Goal: Task Accomplishment & Management: Manage account settings

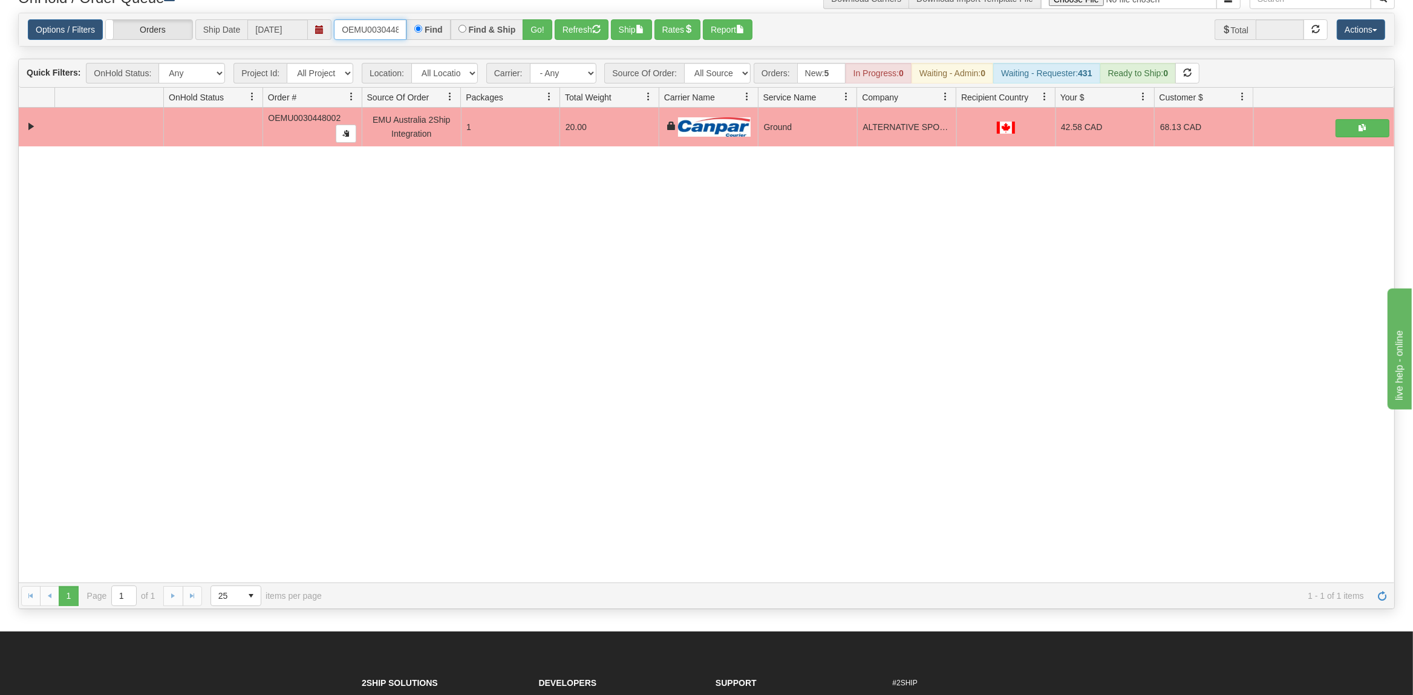
scroll to position [0, 16]
click at [369, 33] on input "OEMU0030448002" at bounding box center [370, 29] width 73 height 21
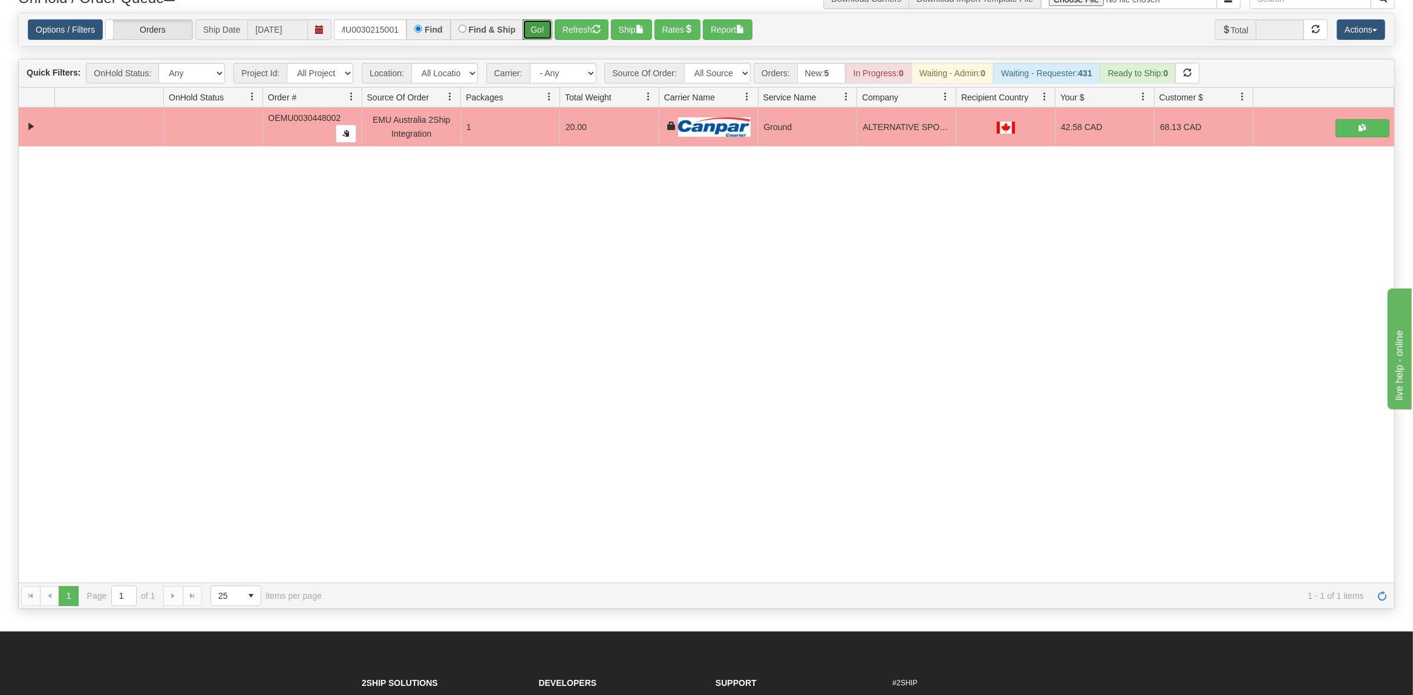
click at [549, 33] on button "Go!" at bounding box center [538, 29] width 30 height 21
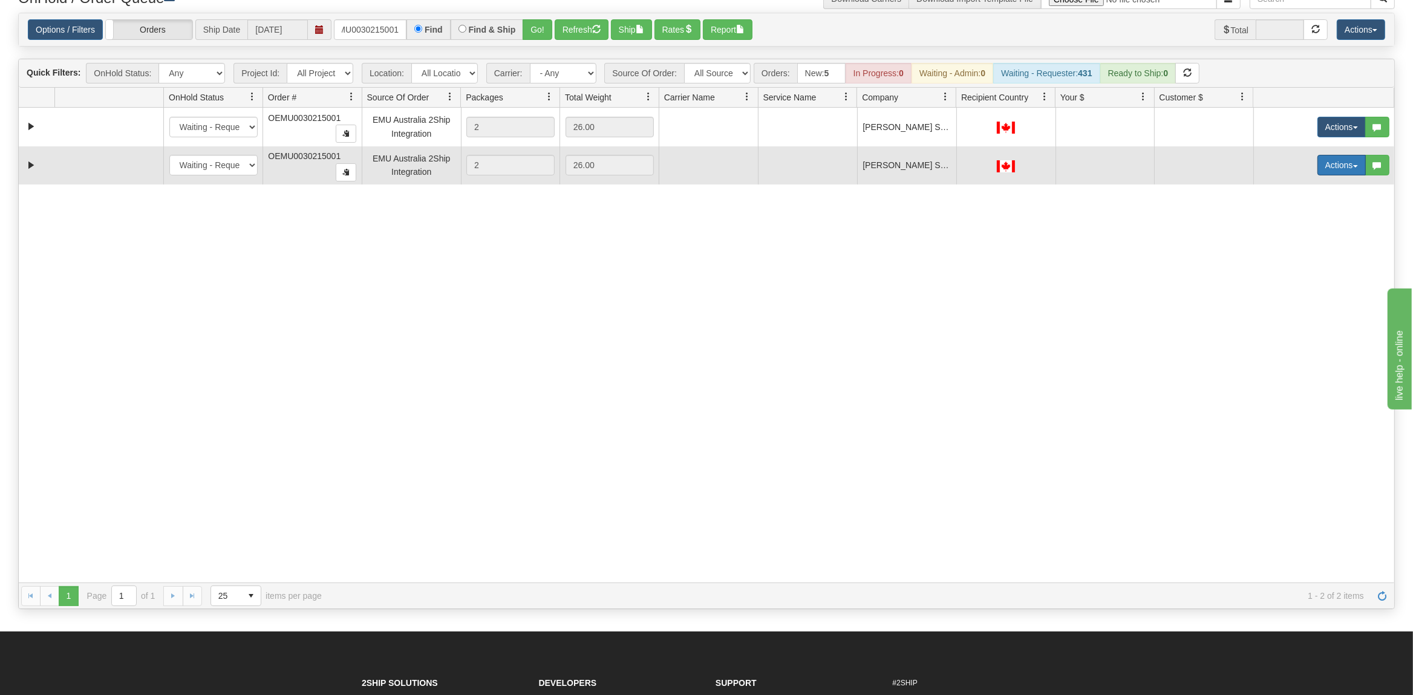
click at [1346, 164] on button "Actions" at bounding box center [1341, 165] width 48 height 21
click at [1291, 249] on span "Delete" at bounding box center [1296, 251] width 33 height 10
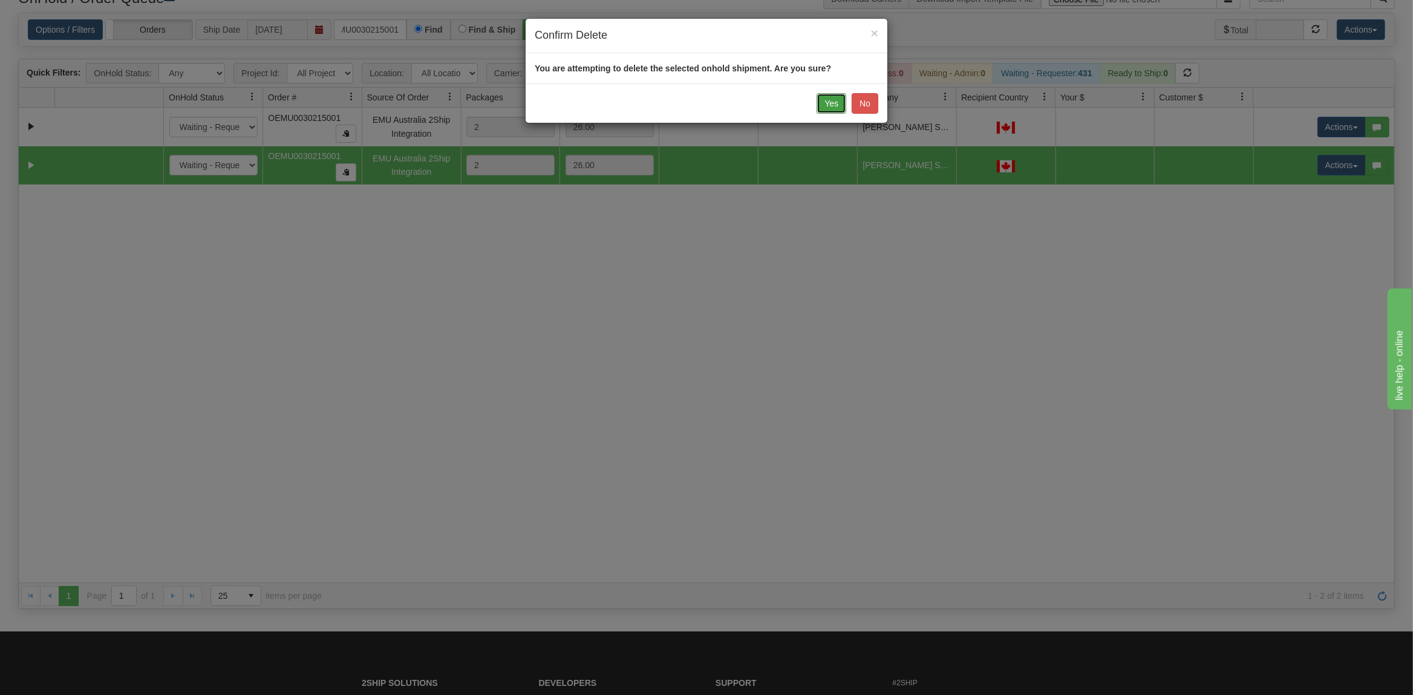
click at [833, 99] on button "Yes" at bounding box center [831, 103] width 30 height 21
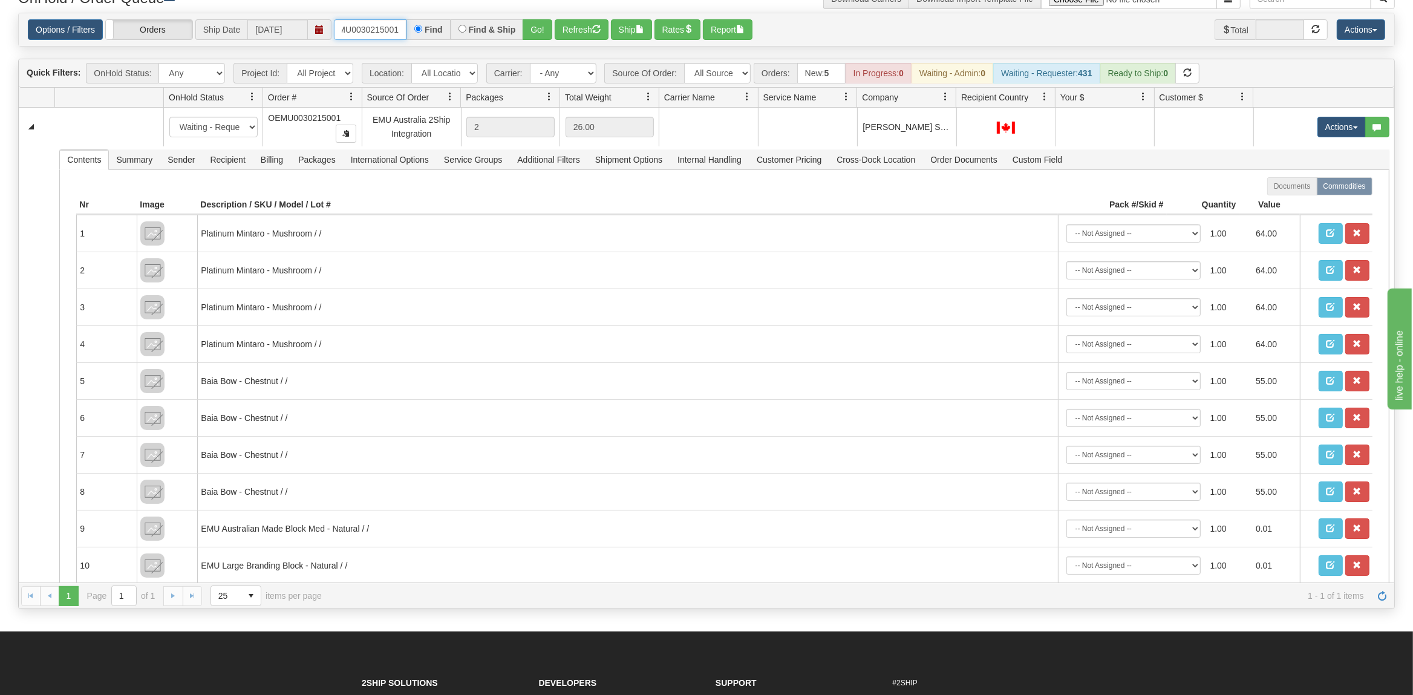
click at [347, 27] on input "OEMU0030215001" at bounding box center [370, 29] width 73 height 21
click at [348, 27] on input "OEMU0030215001" at bounding box center [370, 29] width 73 height 21
click at [533, 27] on button "Go!" at bounding box center [538, 29] width 30 height 21
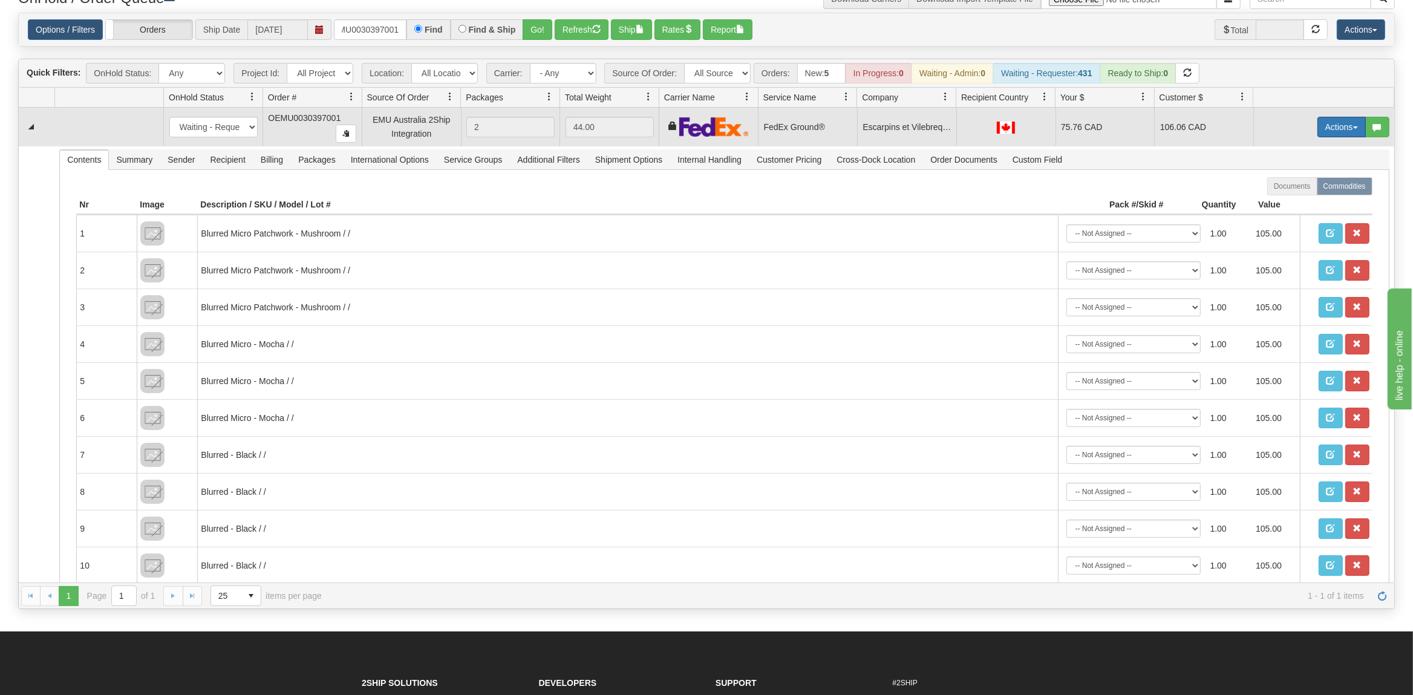
click at [1342, 124] on button "Actions" at bounding box center [1341, 127] width 48 height 21
click at [1280, 197] on span at bounding box center [1284, 196] width 8 height 8
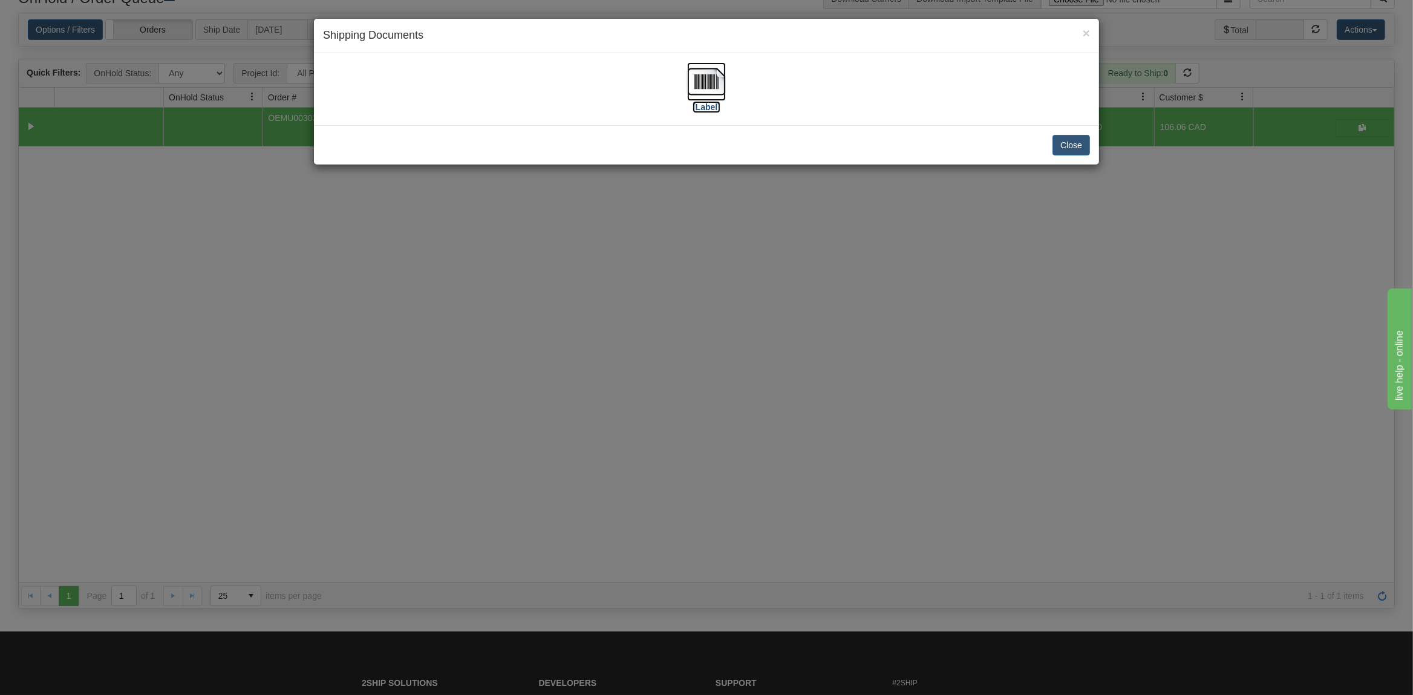
click at [711, 79] on img at bounding box center [706, 81] width 39 height 39
click at [1080, 150] on button "Close" at bounding box center [1070, 145] width 37 height 21
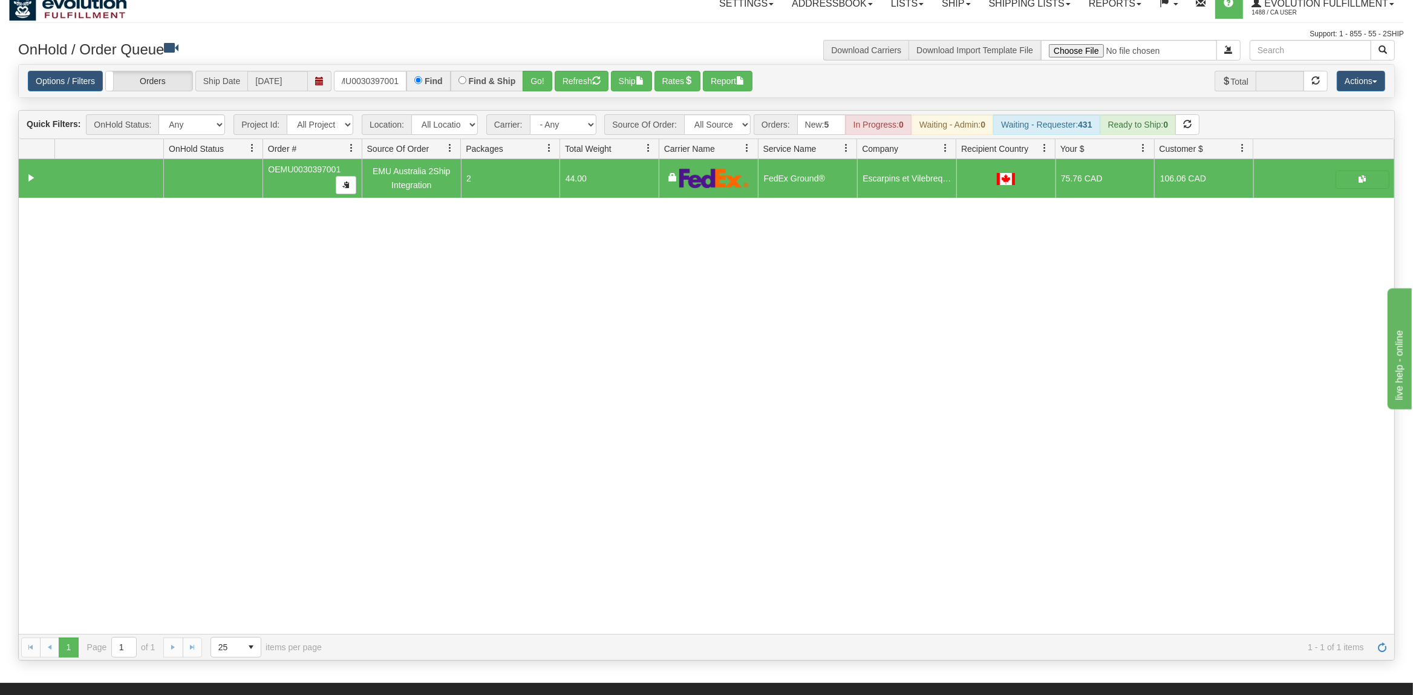
scroll to position [0, 0]
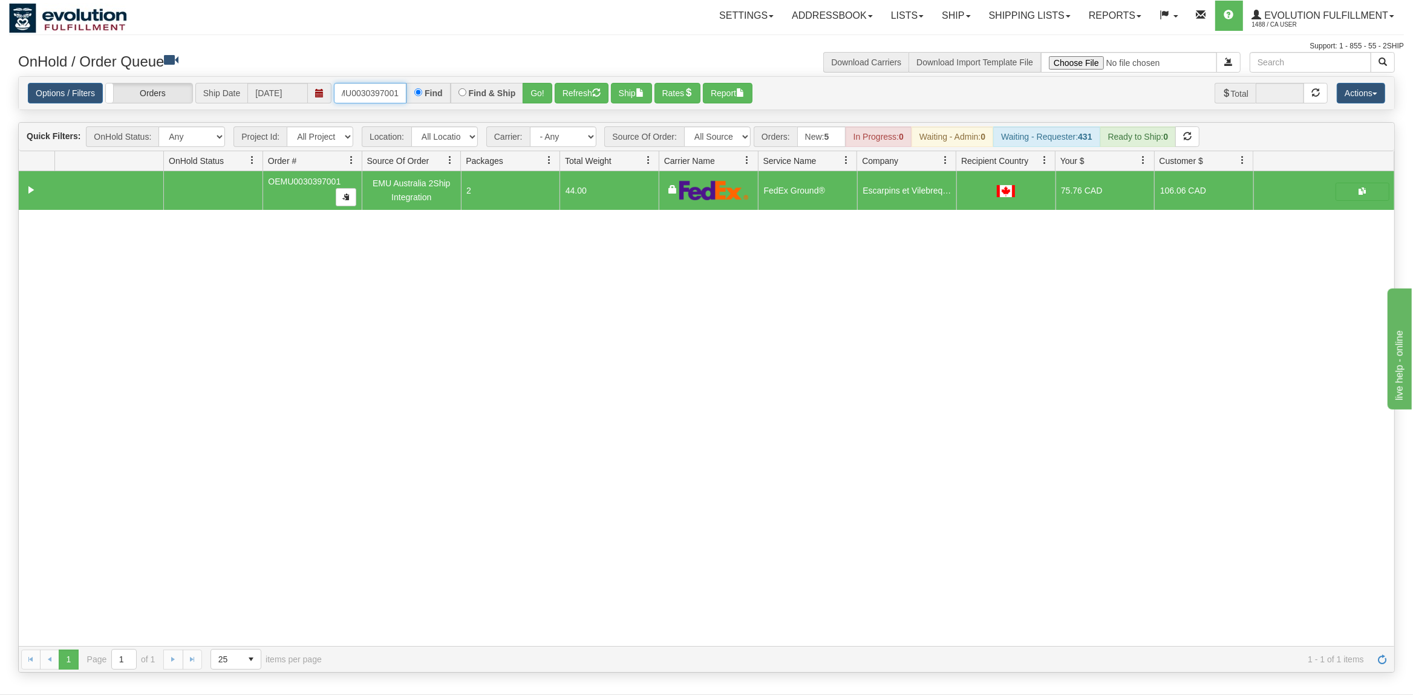
click at [377, 88] on input "OEMU0030397001" at bounding box center [370, 93] width 73 height 21
click at [1366, 194] on button "button" at bounding box center [1362, 192] width 54 height 18
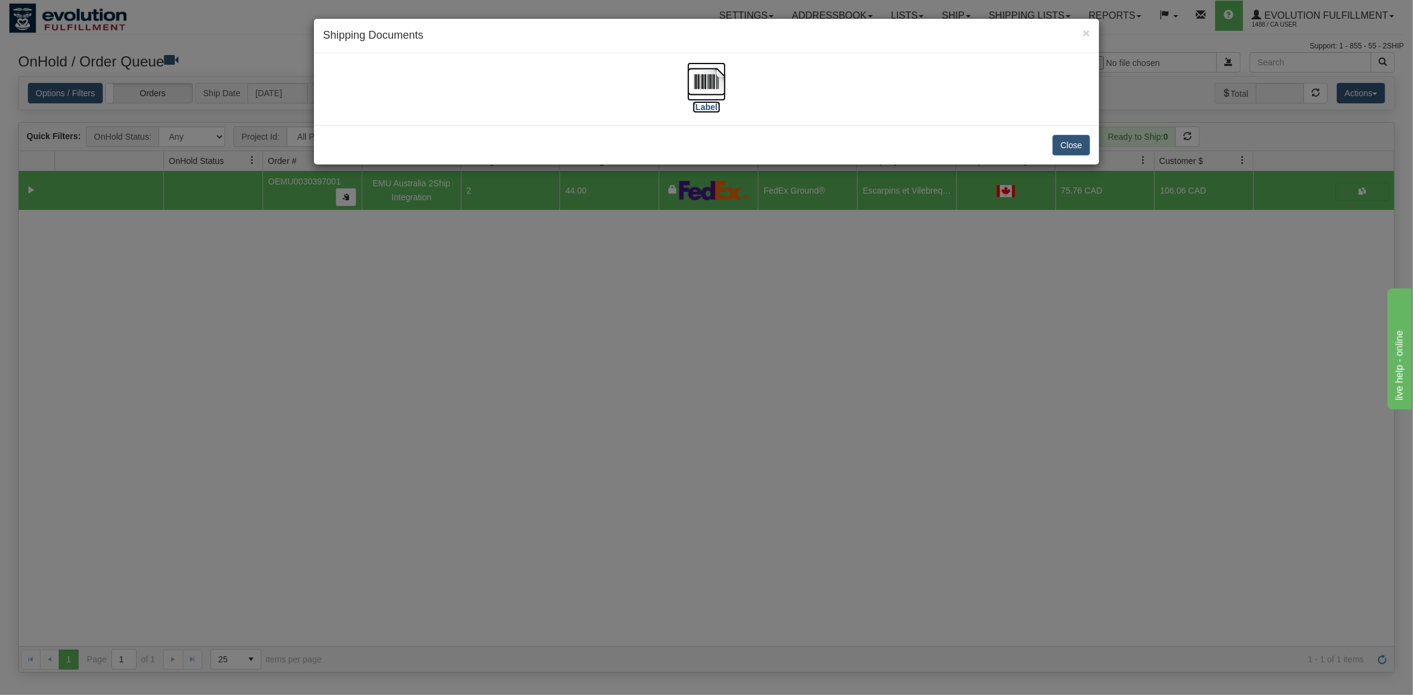
click at [710, 82] on img at bounding box center [706, 81] width 39 height 39
click at [1067, 152] on button "Close" at bounding box center [1070, 145] width 37 height 21
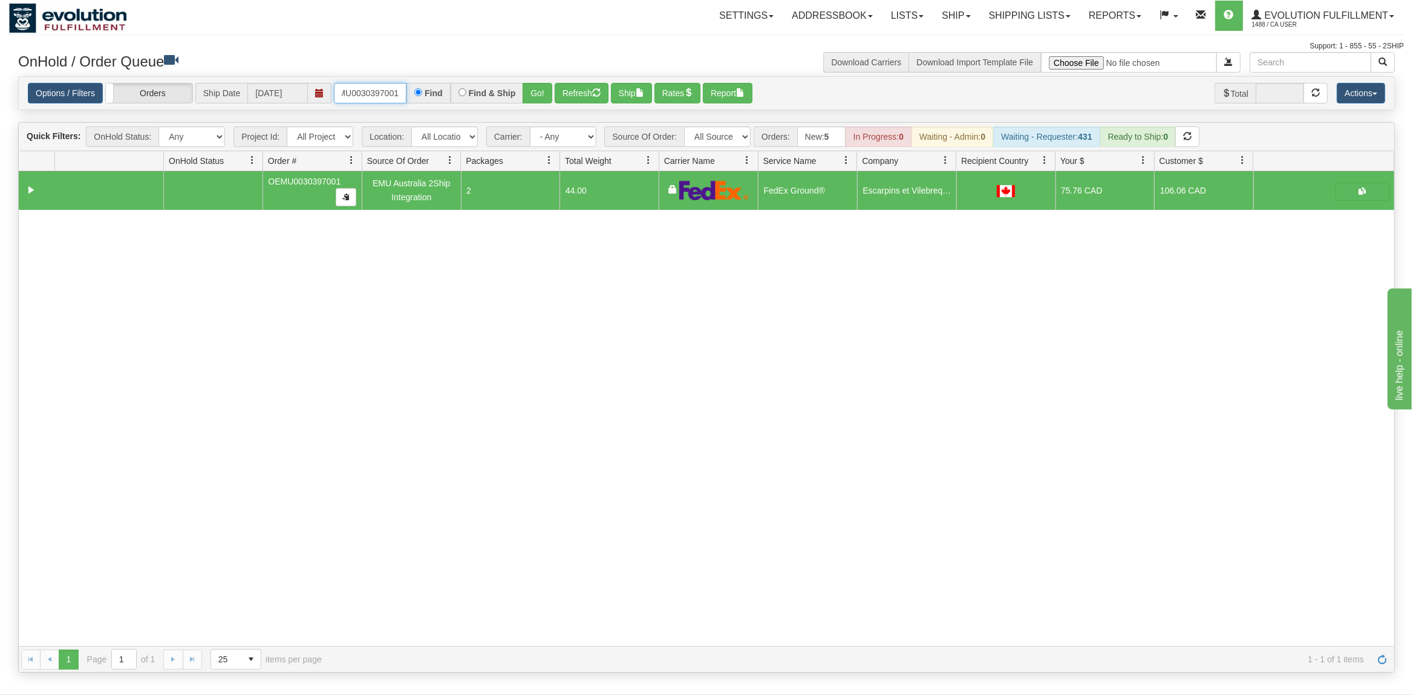
click at [374, 91] on input "OEMU0030397001" at bounding box center [370, 93] width 73 height 21
type input "OEMU0030151002"
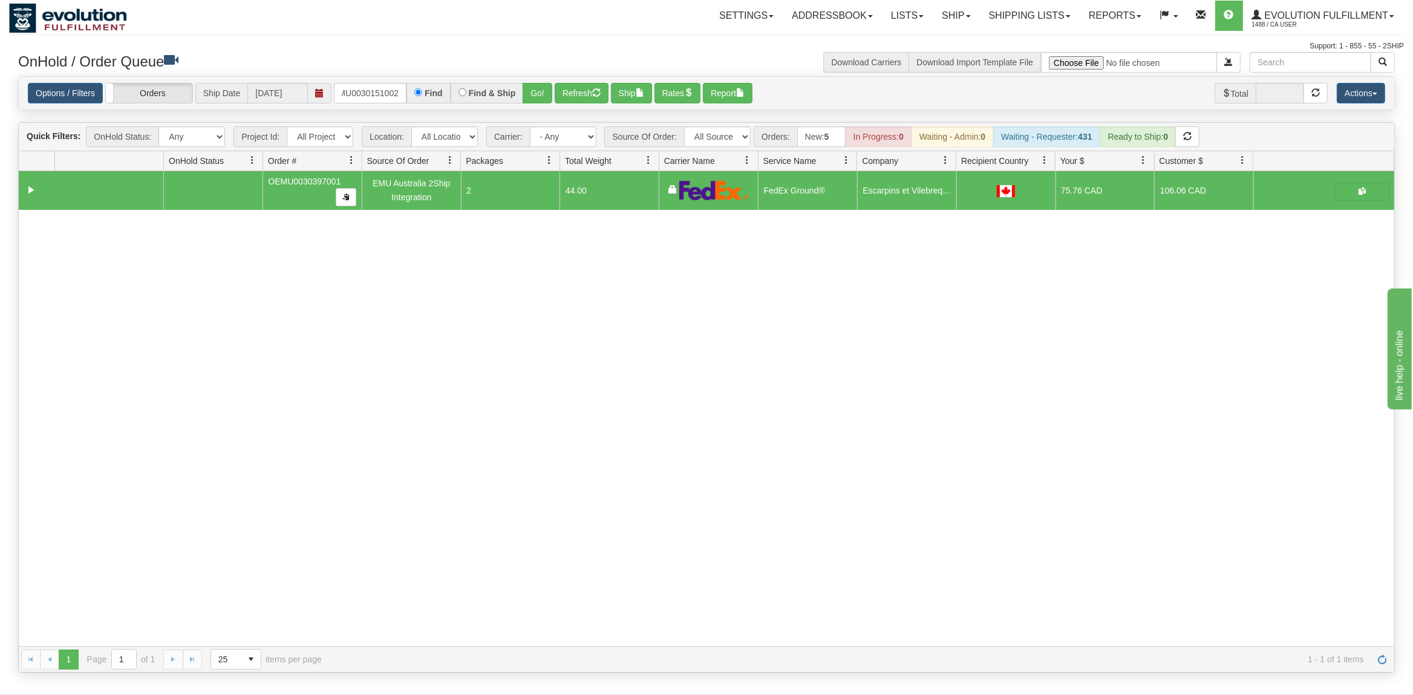
click at [556, 93] on div "Options / Filters Group Shipments Orders Ship Date [DATE] OEMU0030151002 Find F…" at bounding box center [706, 93] width 1357 height 21
click at [547, 93] on button "Go!" at bounding box center [538, 93] width 30 height 21
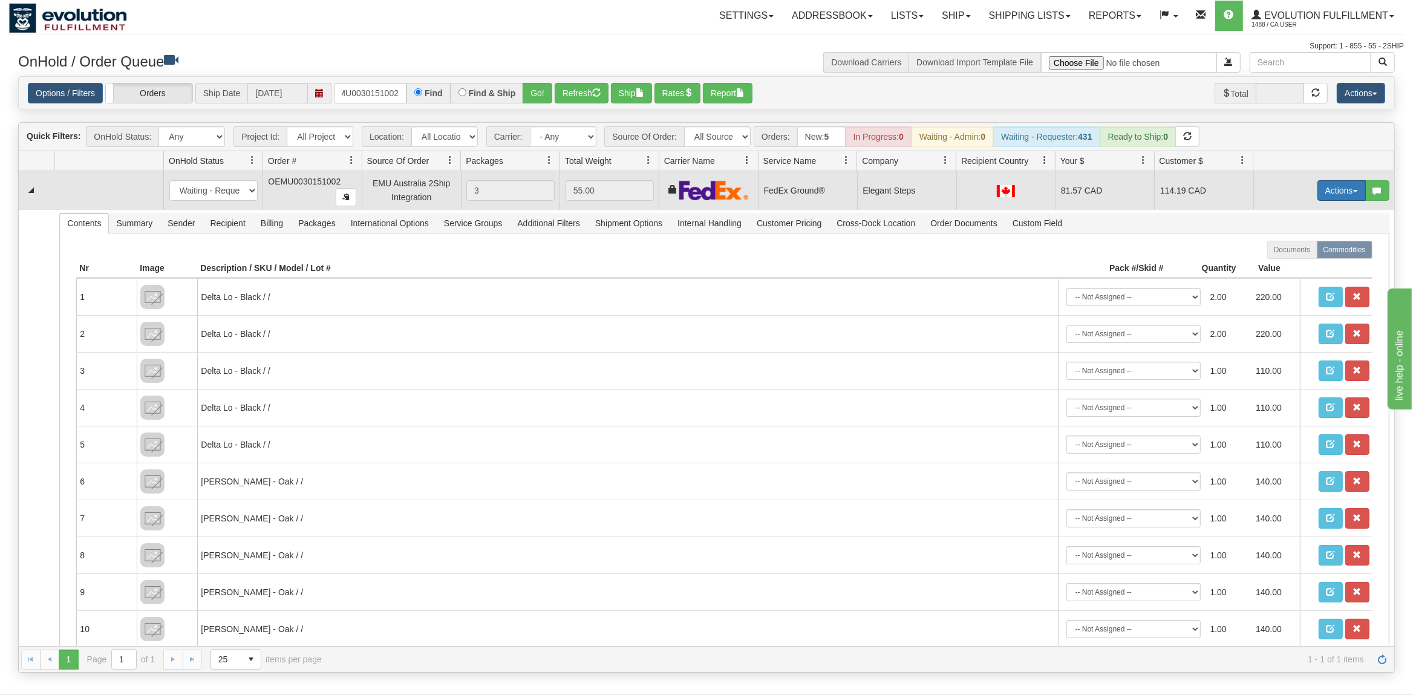
click at [1336, 189] on button "Actions" at bounding box center [1341, 190] width 48 height 21
click at [1298, 250] on span "Rate All Services" at bounding box center [1316, 245] width 73 height 10
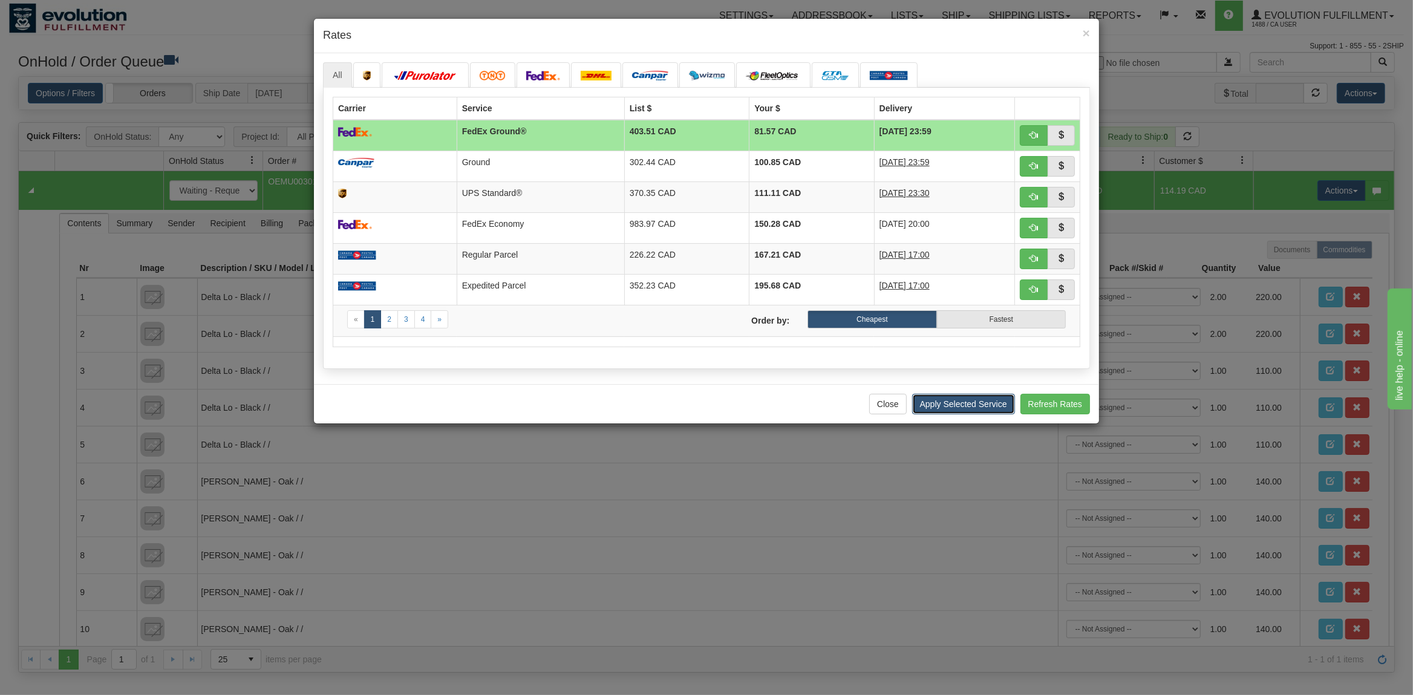
click at [931, 411] on button "Apply Selected Service" at bounding box center [963, 404] width 103 height 21
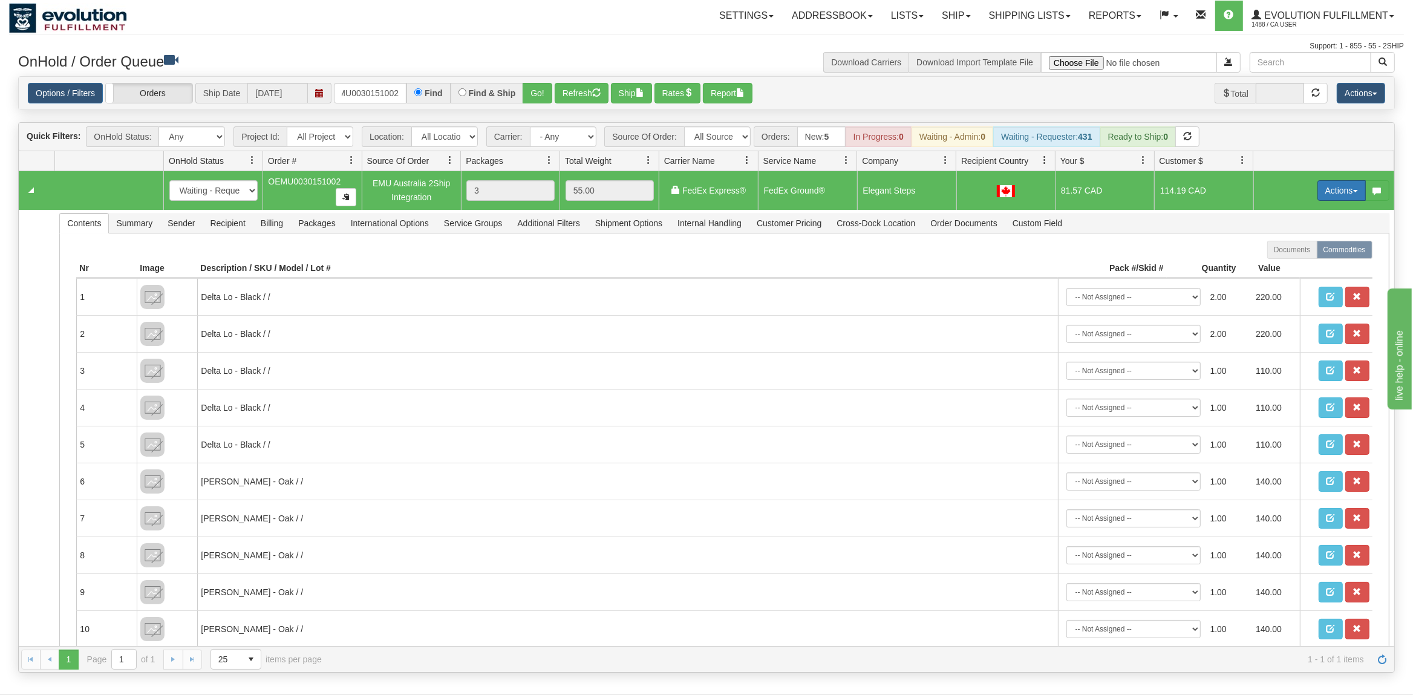
click at [1355, 188] on button "Actions" at bounding box center [1341, 190] width 48 height 21
click at [1280, 262] on span at bounding box center [1284, 260] width 8 height 8
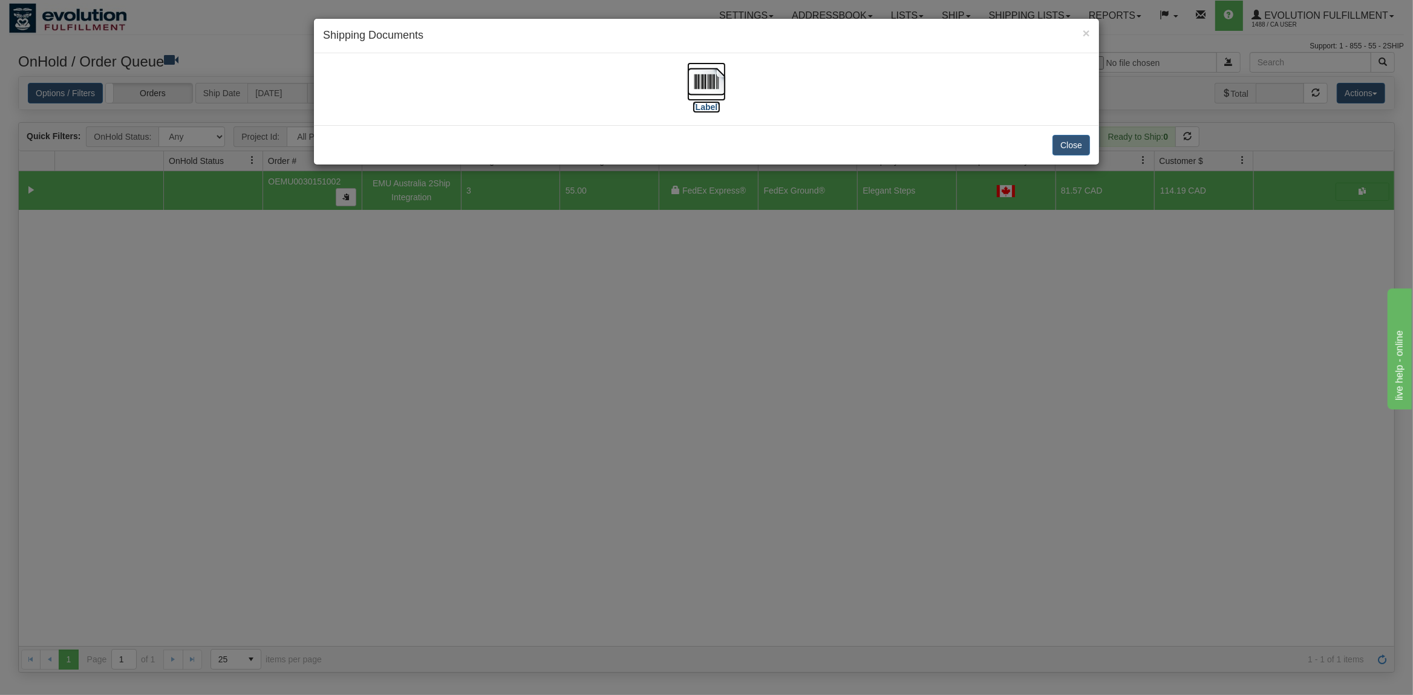
click at [702, 79] on img at bounding box center [706, 81] width 39 height 39
